Goal: Task Accomplishment & Management: Manage account settings

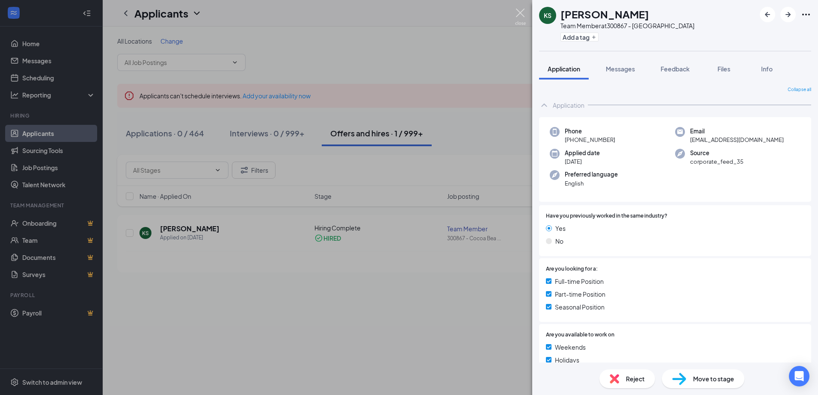
click at [523, 12] on img at bounding box center [520, 17] width 11 height 17
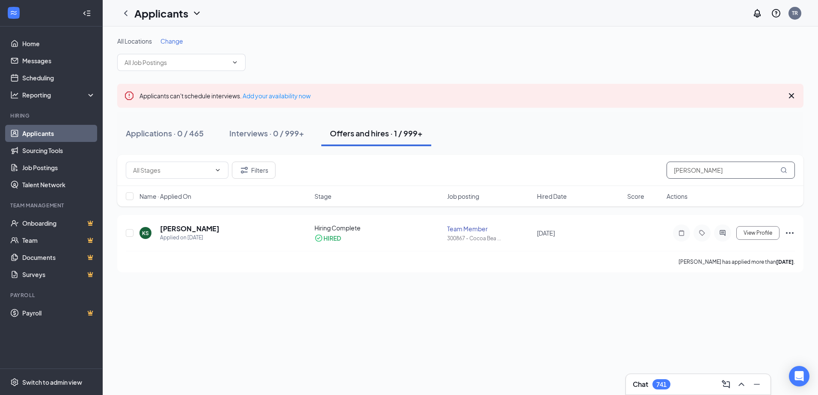
drag, startPoint x: 709, startPoint y: 172, endPoint x: 549, endPoint y: 168, distance: 160.4
click at [550, 170] on div "Filters [PERSON_NAME]" at bounding box center [460, 170] width 669 height 17
click at [180, 228] on h5 "[PERSON_NAME]" at bounding box center [189, 228] width 59 height 9
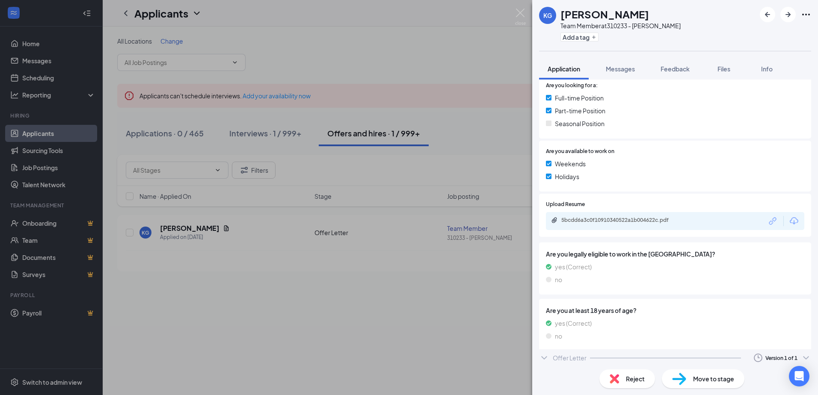
scroll to position [187, 0]
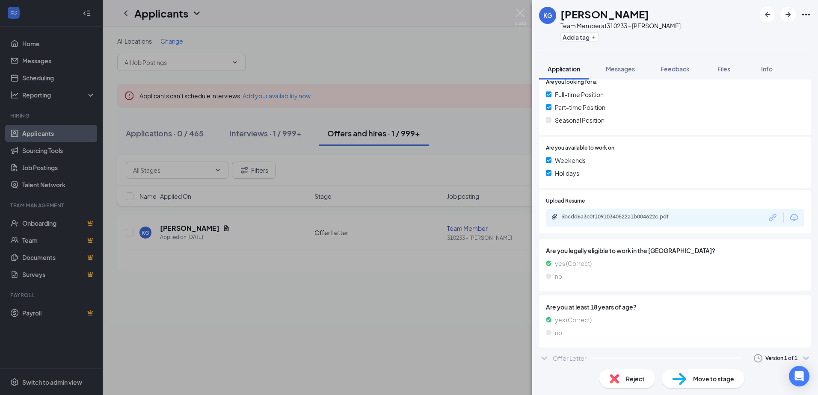
click at [560, 360] on div "Offer Letter" at bounding box center [569, 358] width 34 height 9
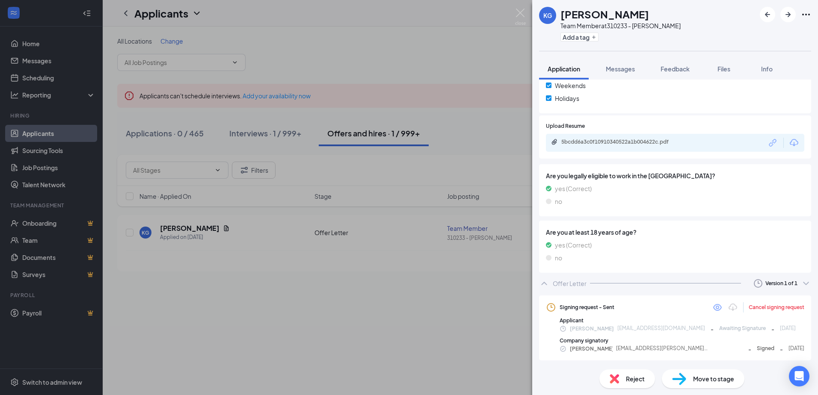
scroll to position [263, 0]
click at [712, 307] on icon "Eye" at bounding box center [717, 306] width 10 height 10
click at [519, 12] on img at bounding box center [520, 17] width 11 height 17
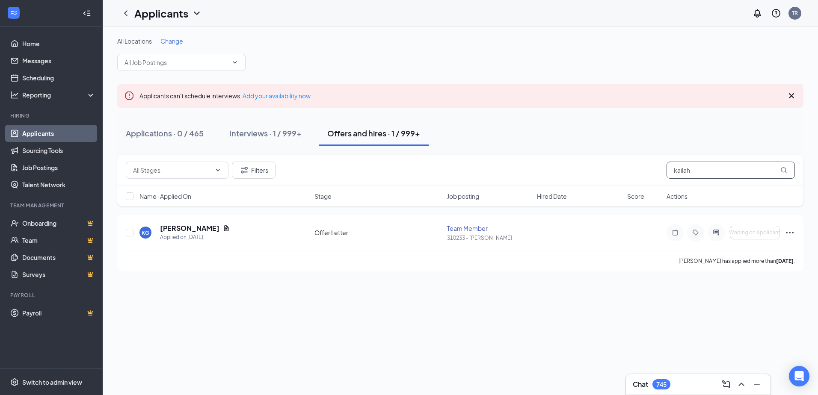
drag, startPoint x: 699, startPoint y: 170, endPoint x: 566, endPoint y: 167, distance: 133.0
click at [568, 168] on div "Filters kailah" at bounding box center [460, 170] width 669 height 17
click at [186, 230] on h5 "Cheyenne True" at bounding box center [184, 228] width 49 height 9
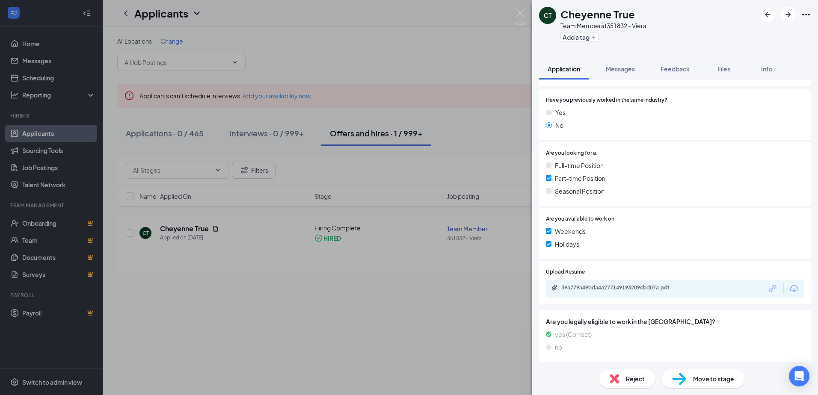
scroll to position [191, 0]
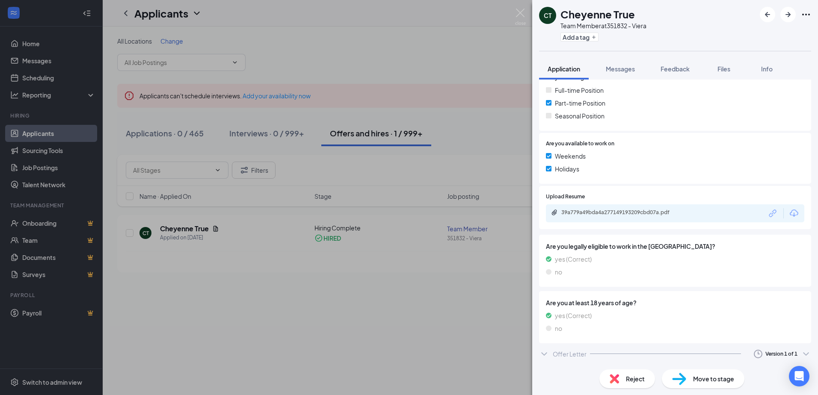
click at [560, 348] on div "Offer Letter Version 1 of 1" at bounding box center [675, 353] width 272 height 17
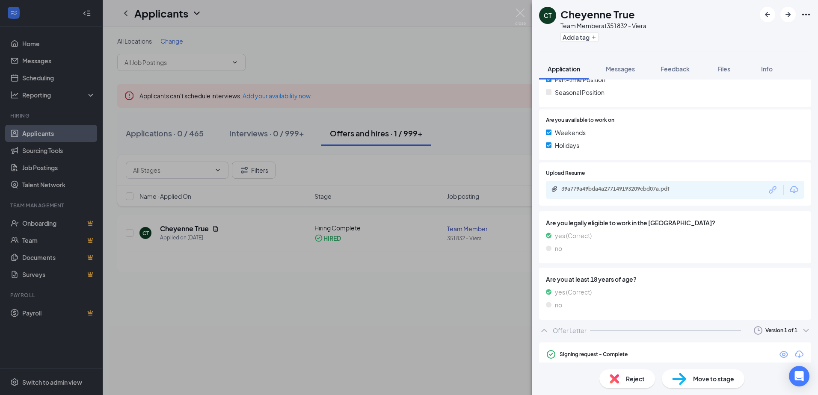
scroll to position [261, 0]
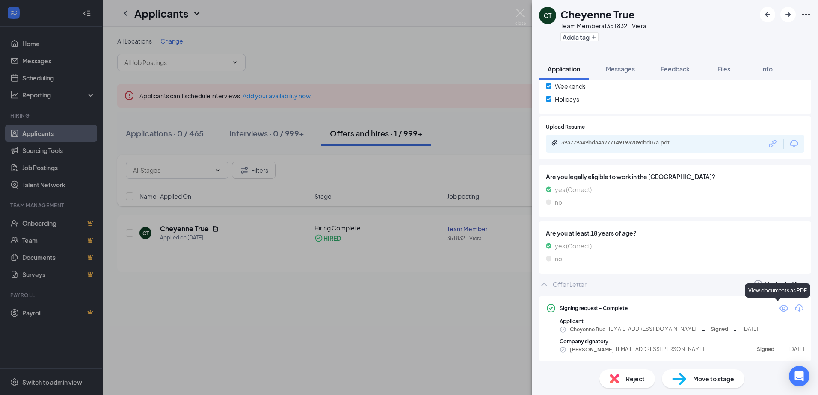
click at [779, 307] on icon "Eye" at bounding box center [783, 308] width 9 height 7
click at [522, 13] on img at bounding box center [520, 17] width 11 height 17
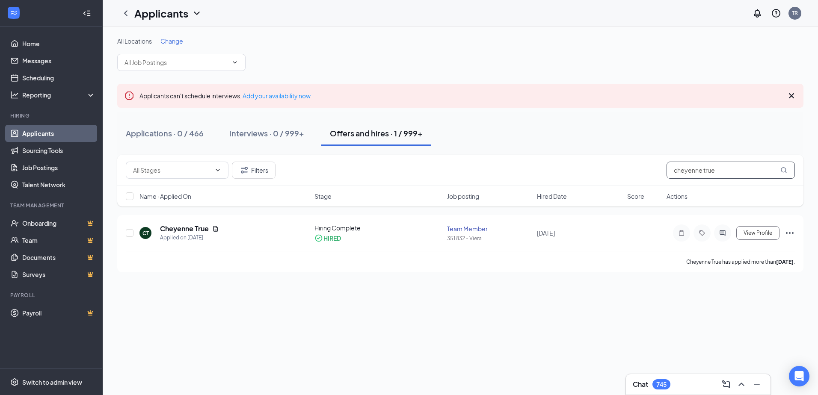
drag, startPoint x: 731, startPoint y: 172, endPoint x: 604, endPoint y: 174, distance: 127.0
click at [604, 174] on div "Filters cheyenne true" at bounding box center [460, 170] width 669 height 17
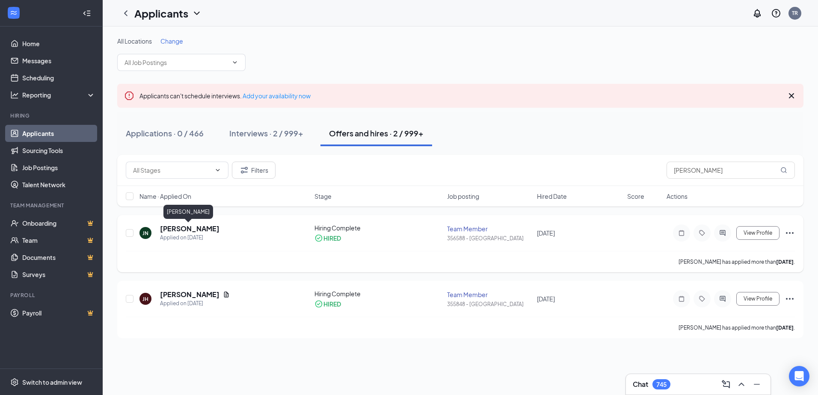
click at [184, 224] on h5 "[PERSON_NAME]" at bounding box center [189, 228] width 59 height 9
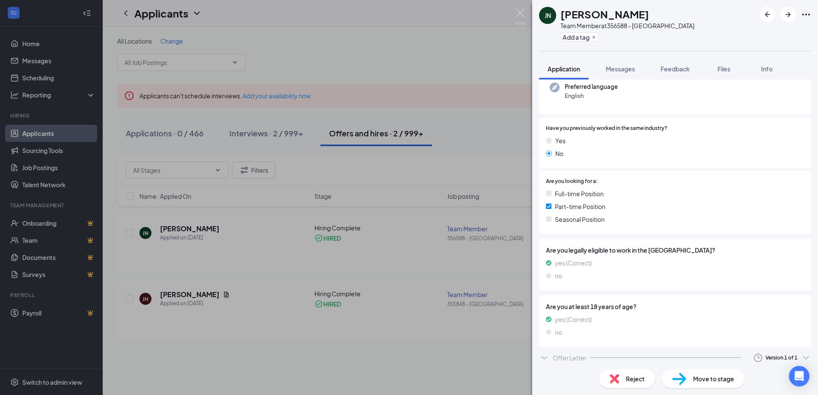
scroll to position [115, 0]
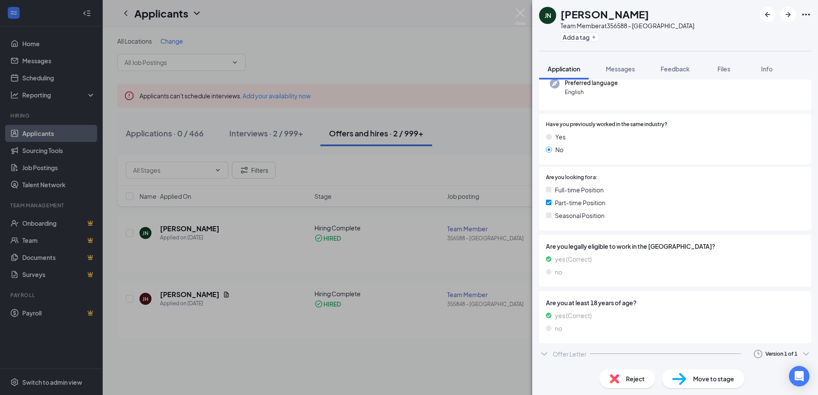
click at [552, 354] on div "Offer Letter Version 1 of 1" at bounding box center [675, 353] width 272 height 17
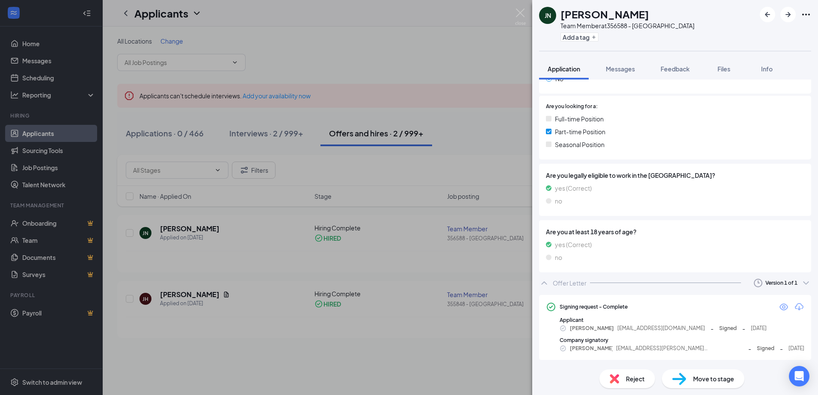
scroll to position [187, 0]
click at [779, 307] on icon "Eye" at bounding box center [783, 306] width 9 height 7
click at [519, 12] on img at bounding box center [520, 17] width 11 height 17
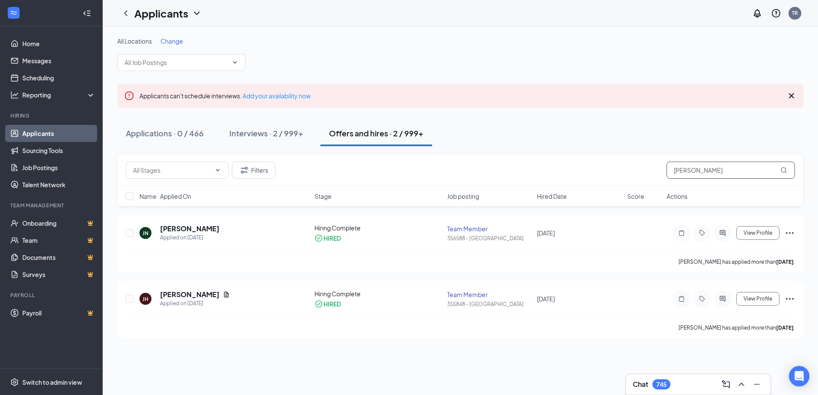
drag, startPoint x: 702, startPoint y: 169, endPoint x: 638, endPoint y: 168, distance: 63.7
click at [638, 168] on div "Filters [PERSON_NAME]" at bounding box center [460, 170] width 669 height 17
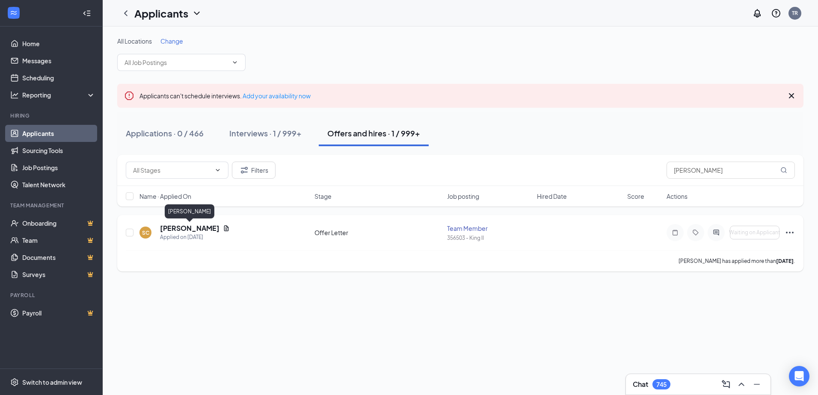
click at [172, 230] on h5 "[PERSON_NAME]" at bounding box center [189, 228] width 59 height 9
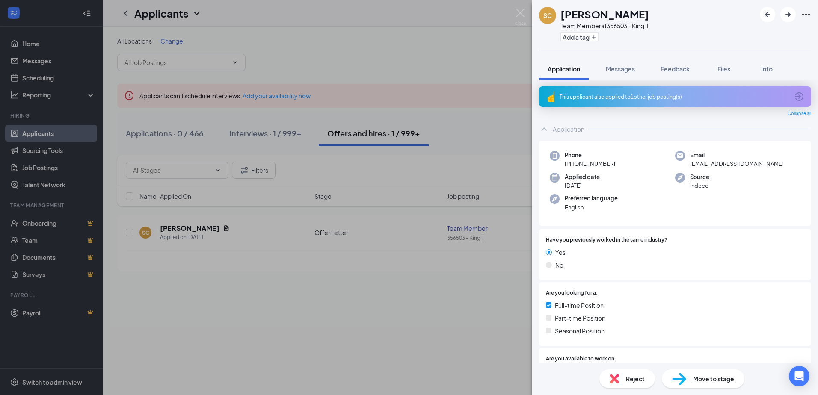
click at [260, 134] on div "SC [PERSON_NAME] Team Member at 356503 - King II Add a tag Application Messages…" at bounding box center [409, 197] width 818 height 395
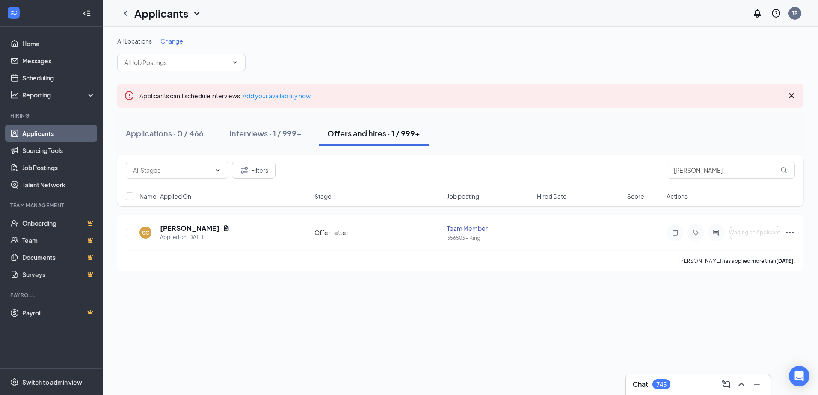
click at [369, 136] on div "Offers and hires · 1 / 999+" at bounding box center [373, 133] width 93 height 11
click at [186, 230] on h5 "[PERSON_NAME]" at bounding box center [189, 228] width 59 height 9
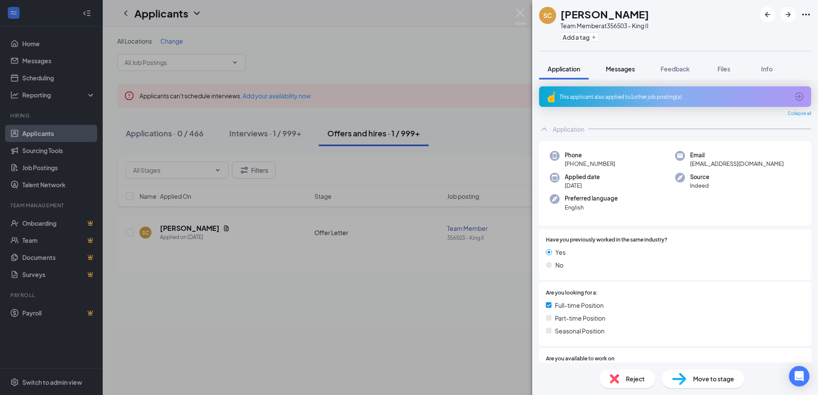
click at [625, 71] on span "Messages" at bounding box center [619, 69] width 29 height 8
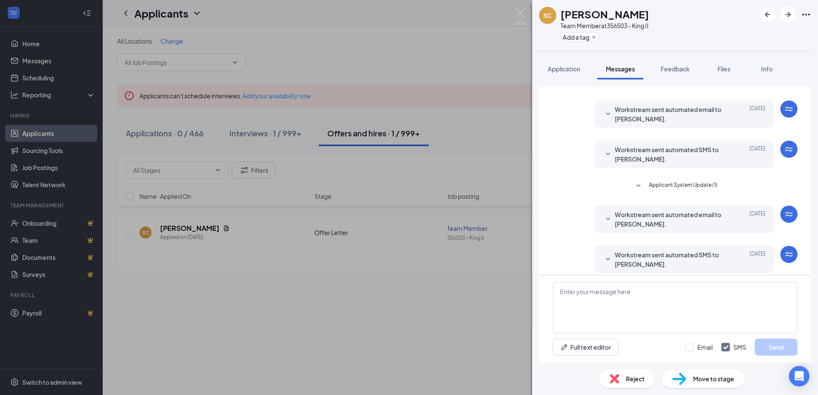
scroll to position [91, 0]
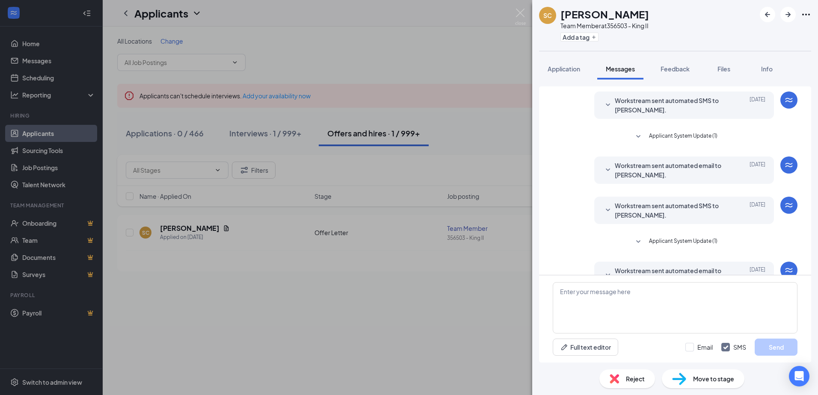
click at [633, 239] on icon "SmallChevronDown" at bounding box center [638, 242] width 10 height 10
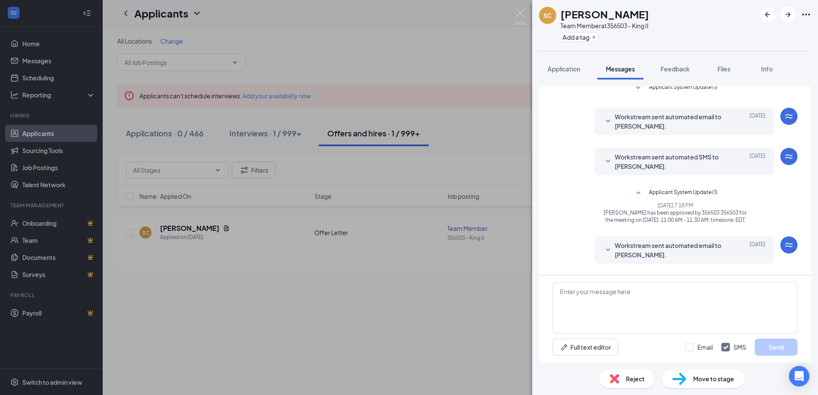
scroll to position [210, 0]
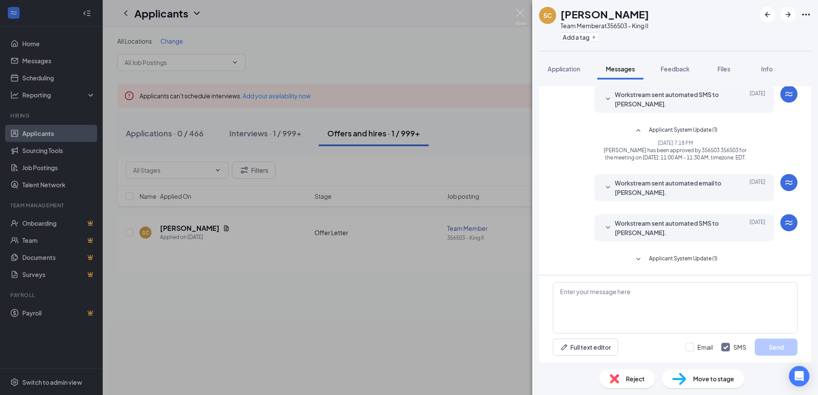
click at [636, 261] on icon "SmallChevronDown" at bounding box center [638, 259] width 10 height 10
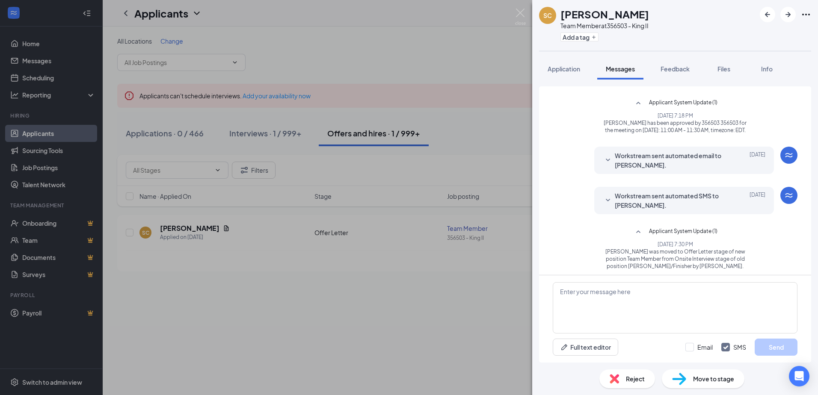
scroll to position [241, 0]
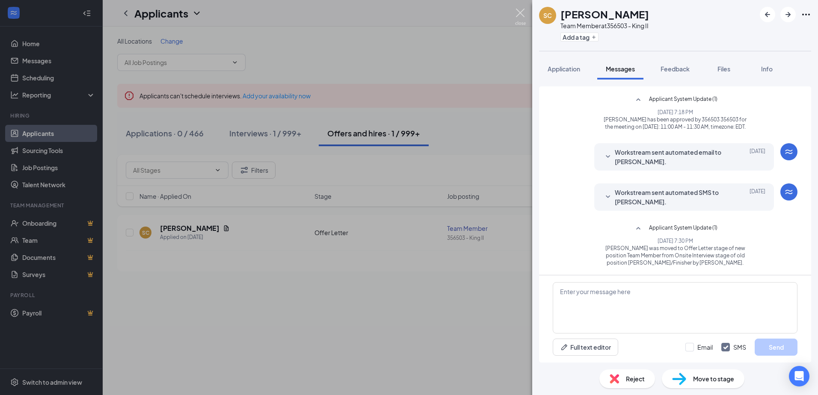
click at [519, 12] on img at bounding box center [520, 17] width 11 height 17
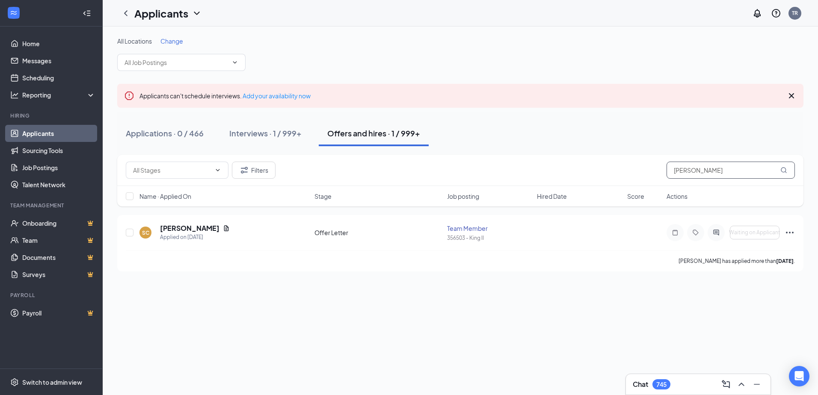
drag, startPoint x: 722, startPoint y: 168, endPoint x: 591, endPoint y: 161, distance: 131.0
click at [591, 161] on div "Filters [PERSON_NAME]" at bounding box center [460, 170] width 686 height 31
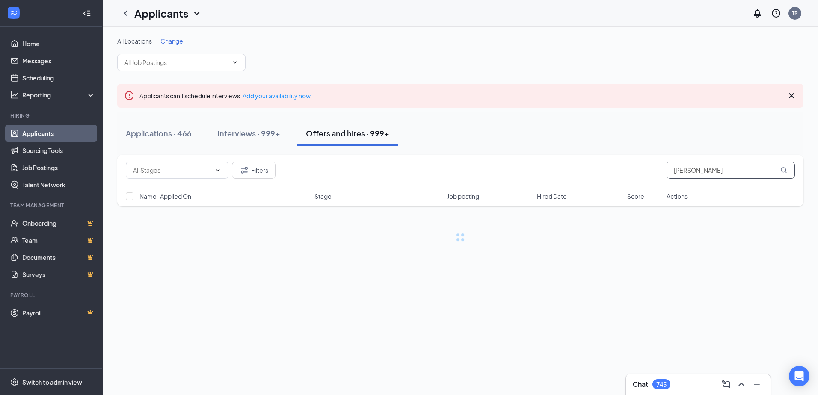
type input "[PERSON_NAME]"
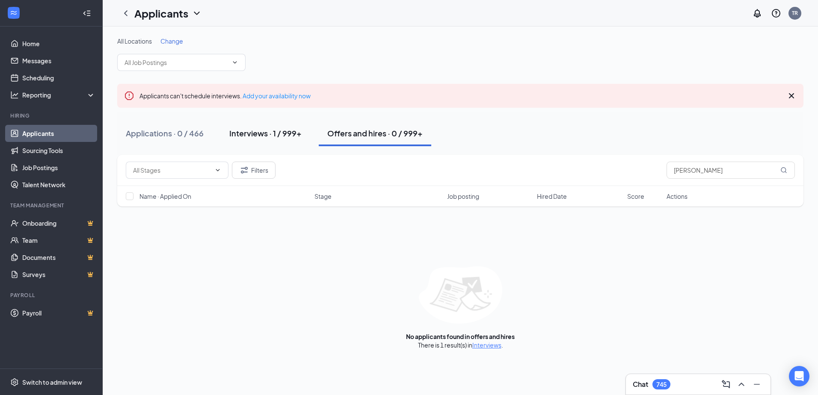
click at [242, 130] on div "Interviews · 1 / 999+" at bounding box center [265, 133] width 72 height 11
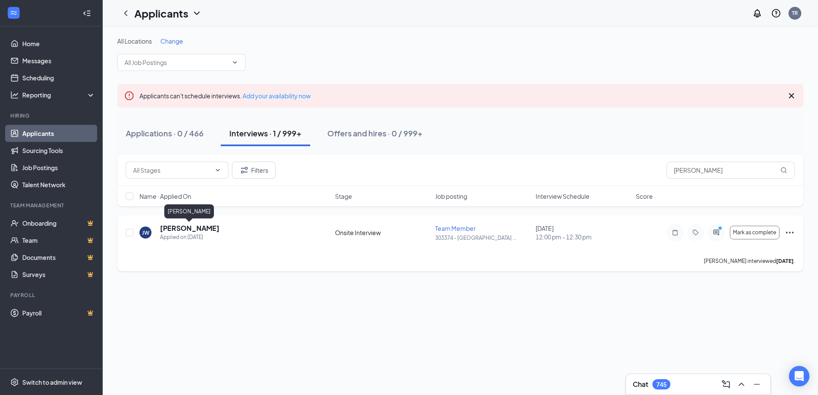
click at [191, 226] on h5 "[PERSON_NAME]" at bounding box center [189, 228] width 59 height 9
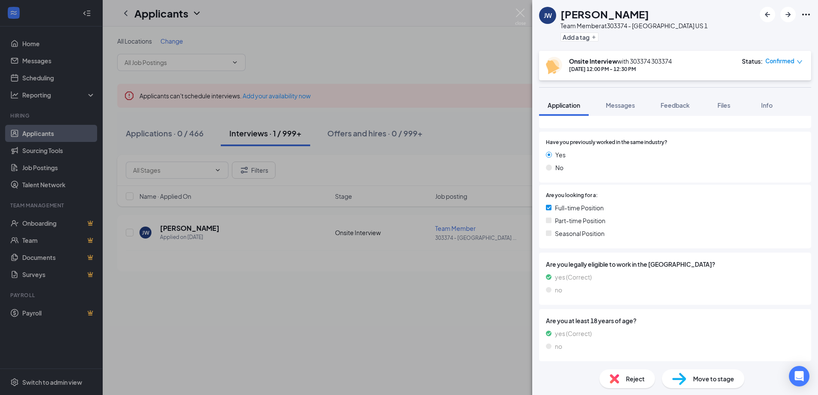
scroll to position [111, 0]
click at [520, 9] on img at bounding box center [520, 17] width 11 height 17
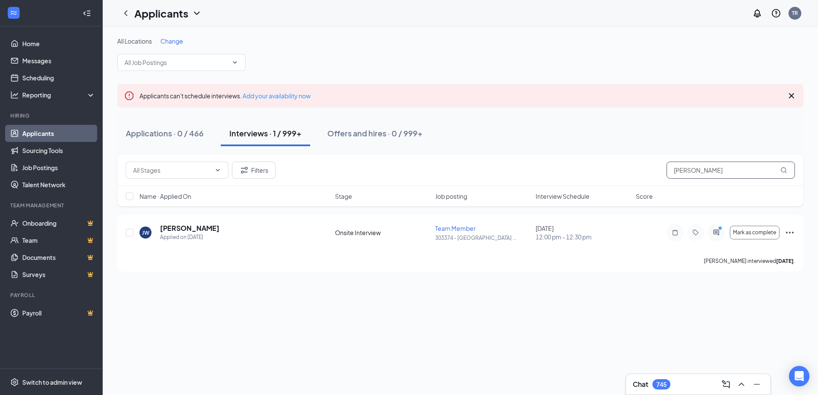
drag, startPoint x: 708, startPoint y: 171, endPoint x: 619, endPoint y: 168, distance: 89.0
click at [619, 168] on div "Filters [PERSON_NAME]" at bounding box center [460, 170] width 669 height 17
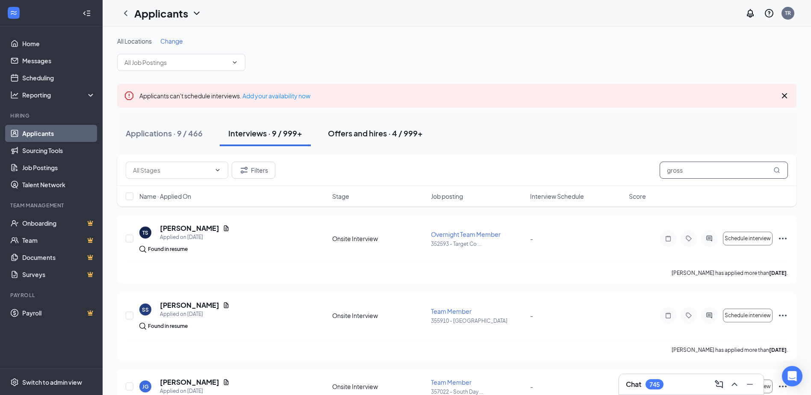
type input "gross"
click at [358, 135] on div "Offers and hires · 4 / 999+" at bounding box center [375, 133] width 95 height 11
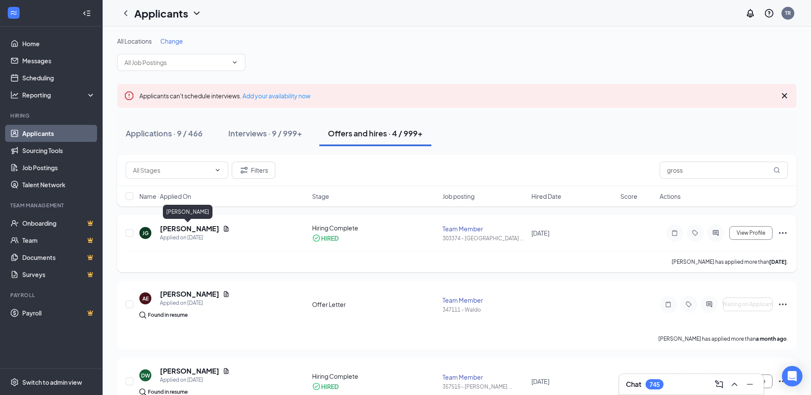
click at [187, 227] on h5 "[PERSON_NAME]" at bounding box center [189, 228] width 59 height 9
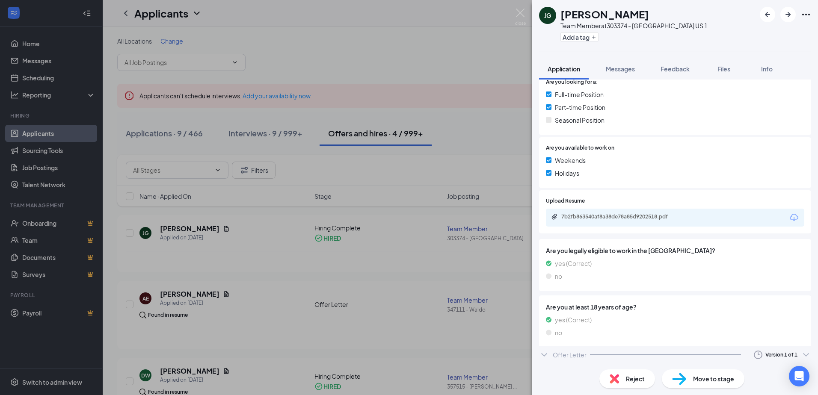
scroll to position [212, 0]
click at [559, 354] on div "Offer Letter" at bounding box center [569, 357] width 34 height 9
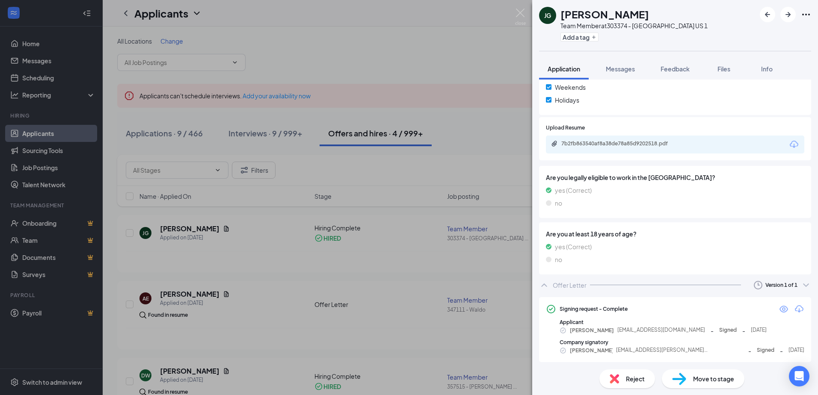
scroll to position [286, 0]
click at [779, 310] on icon "Eye" at bounding box center [783, 307] width 10 height 10
click at [516, 12] on img at bounding box center [520, 17] width 11 height 17
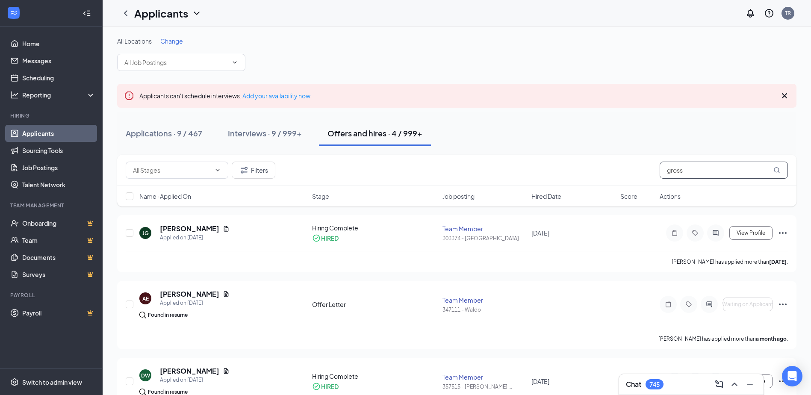
drag, startPoint x: 682, startPoint y: 173, endPoint x: 596, endPoint y: 171, distance: 86.0
click at [596, 172] on div "Filters gross" at bounding box center [457, 170] width 662 height 17
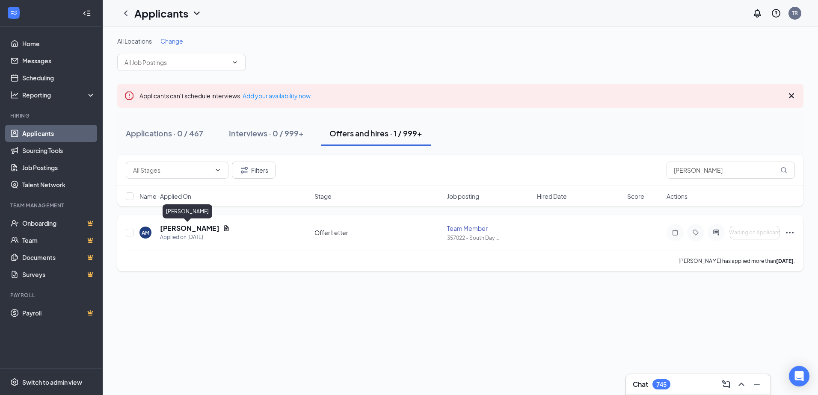
click at [180, 231] on h5 "[PERSON_NAME]" at bounding box center [189, 228] width 59 height 9
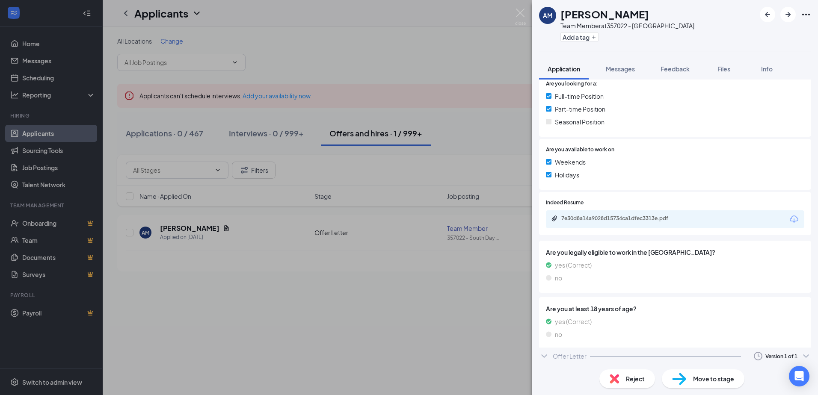
scroll to position [211, 0]
click at [552, 358] on div "Offer Letter Version 1 of 1" at bounding box center [675, 357] width 272 height 17
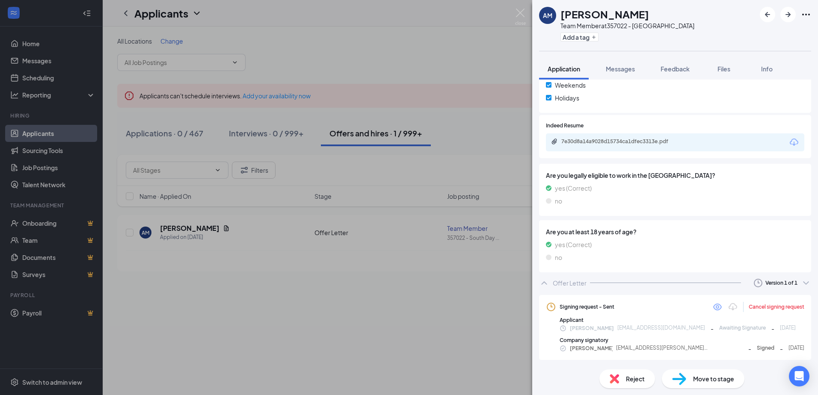
scroll to position [286, 0]
click at [712, 306] on icon "Eye" at bounding box center [717, 306] width 10 height 10
click at [517, 10] on img at bounding box center [520, 17] width 11 height 17
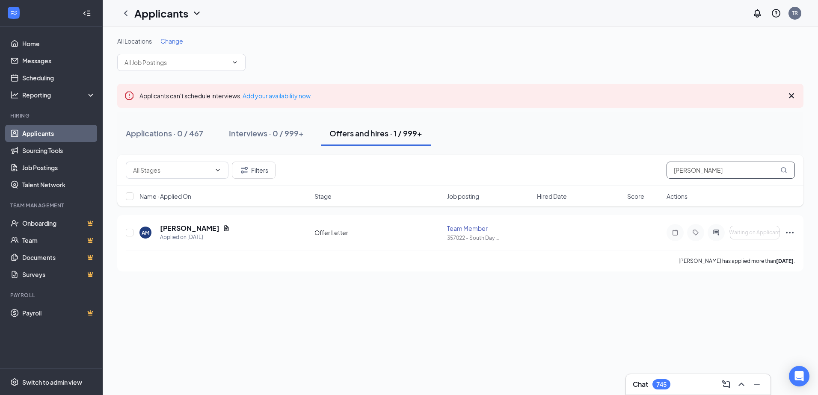
drag, startPoint x: 590, startPoint y: 169, endPoint x: 534, endPoint y: 171, distance: 56.5
click at [534, 173] on div "Filters [PERSON_NAME]" at bounding box center [460, 170] width 669 height 17
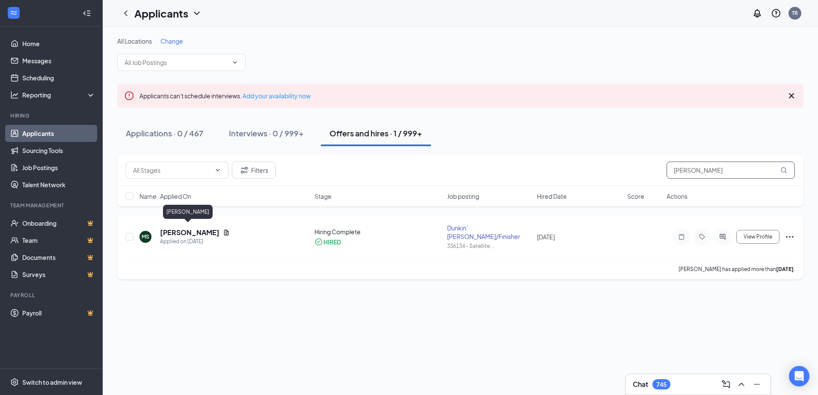
type input "[PERSON_NAME]"
click at [183, 231] on h5 "[PERSON_NAME]" at bounding box center [189, 232] width 59 height 9
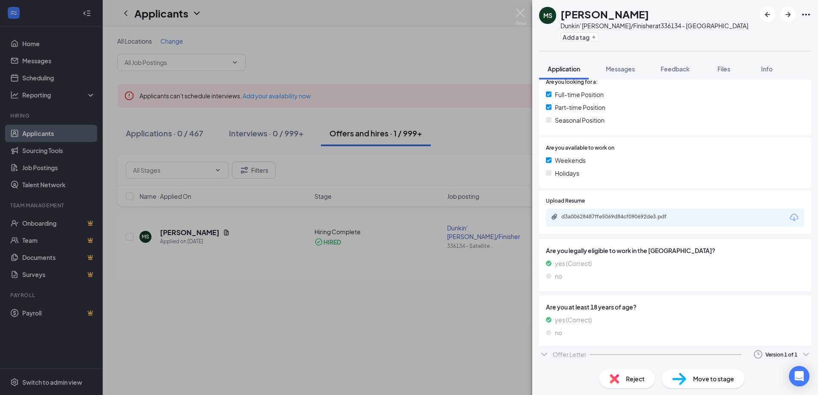
scroll to position [211, 0]
click at [572, 357] on div "Offer Letter" at bounding box center [569, 358] width 34 height 9
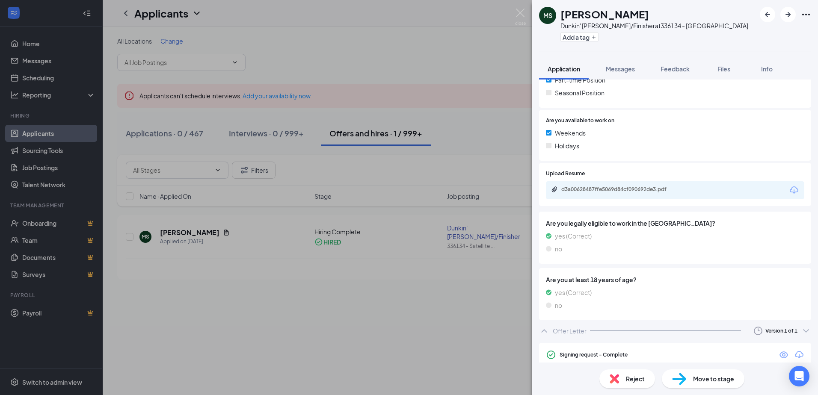
scroll to position [282, 0]
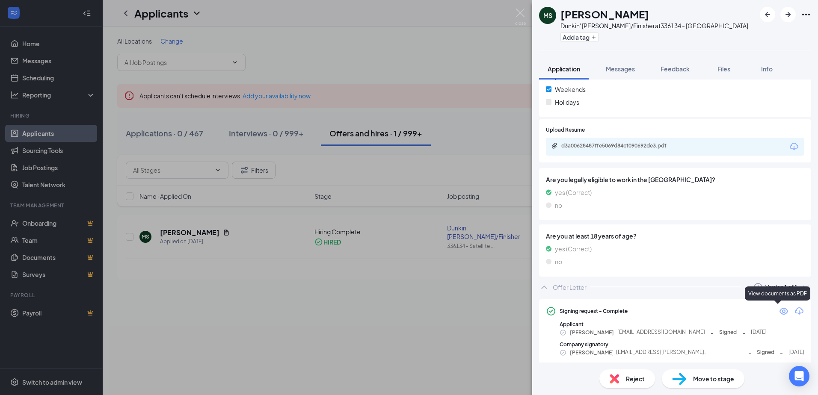
click at [778, 313] on icon "Eye" at bounding box center [783, 311] width 10 height 10
click at [517, 10] on img at bounding box center [520, 17] width 11 height 17
